Goal: Check status: Check status

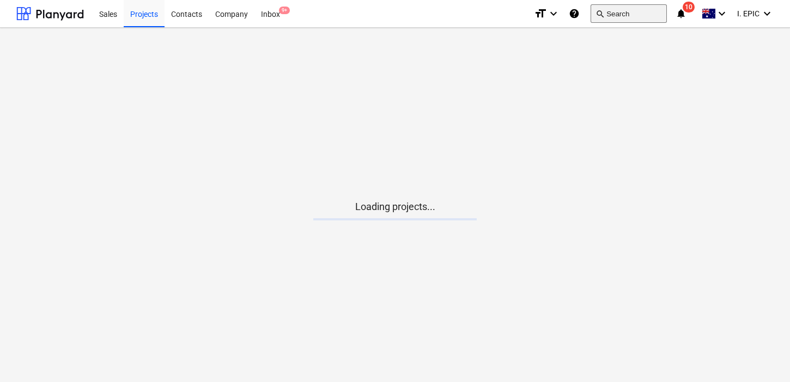
click at [607, 10] on button "search Search" at bounding box center [629, 13] width 76 height 19
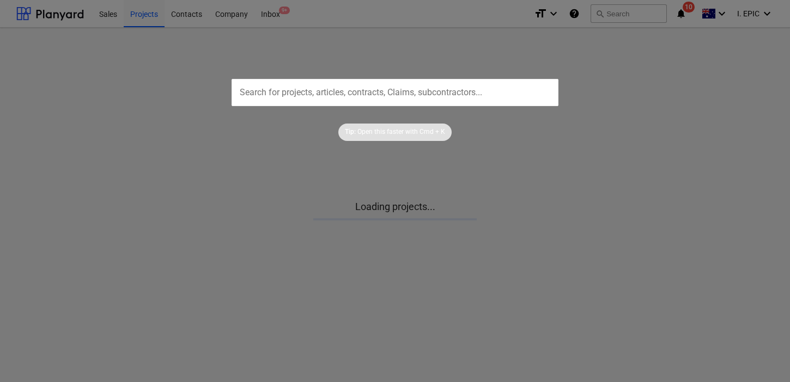
type input "51023047174"
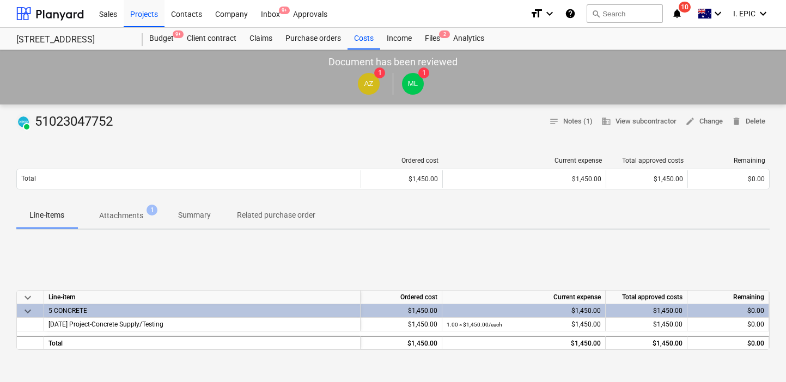
click at [619, 4] on div "search Search" at bounding box center [625, 14] width 76 height 27
click at [617, 11] on button "search Search" at bounding box center [625, 13] width 76 height 19
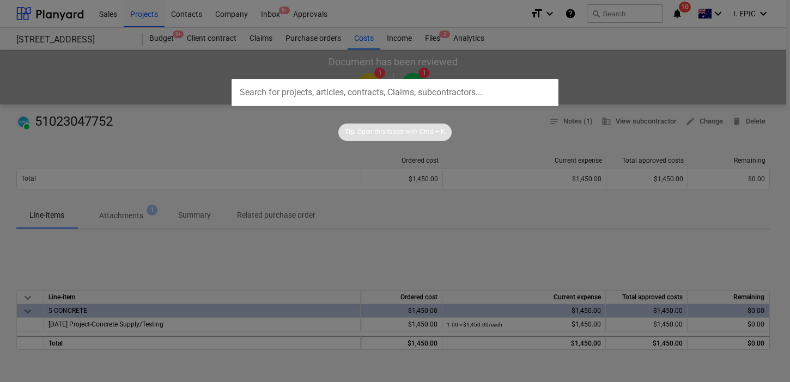
type input "51023047367"
